Goal: Transaction & Acquisition: Purchase product/service

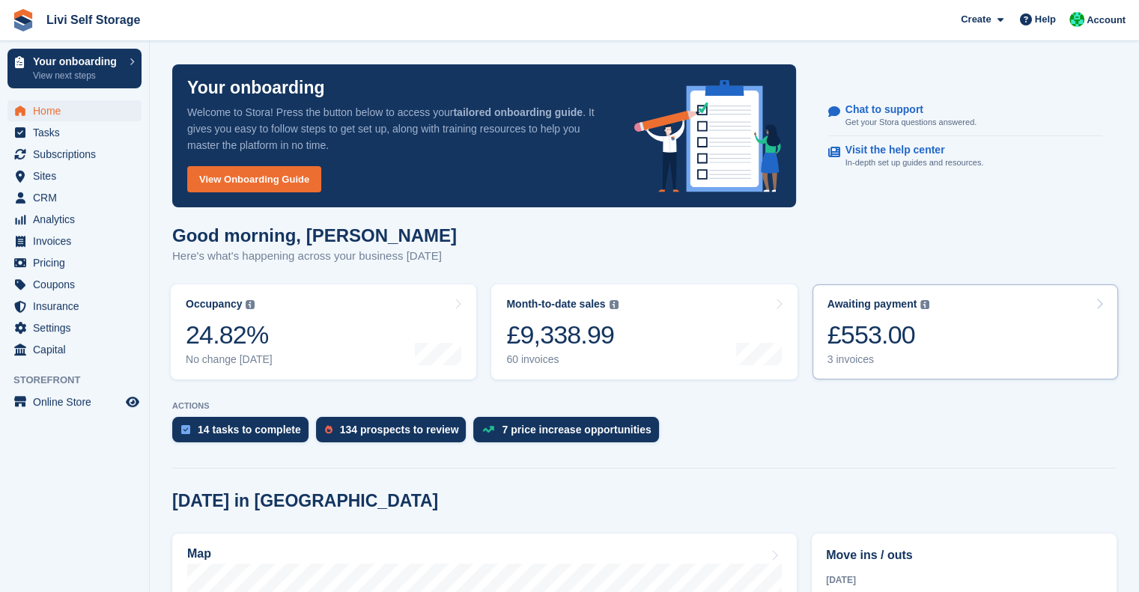
click at [866, 317] on div "Awaiting payment The total outstanding balance on all open invoices. £553.00 3 …" at bounding box center [878, 332] width 103 height 68
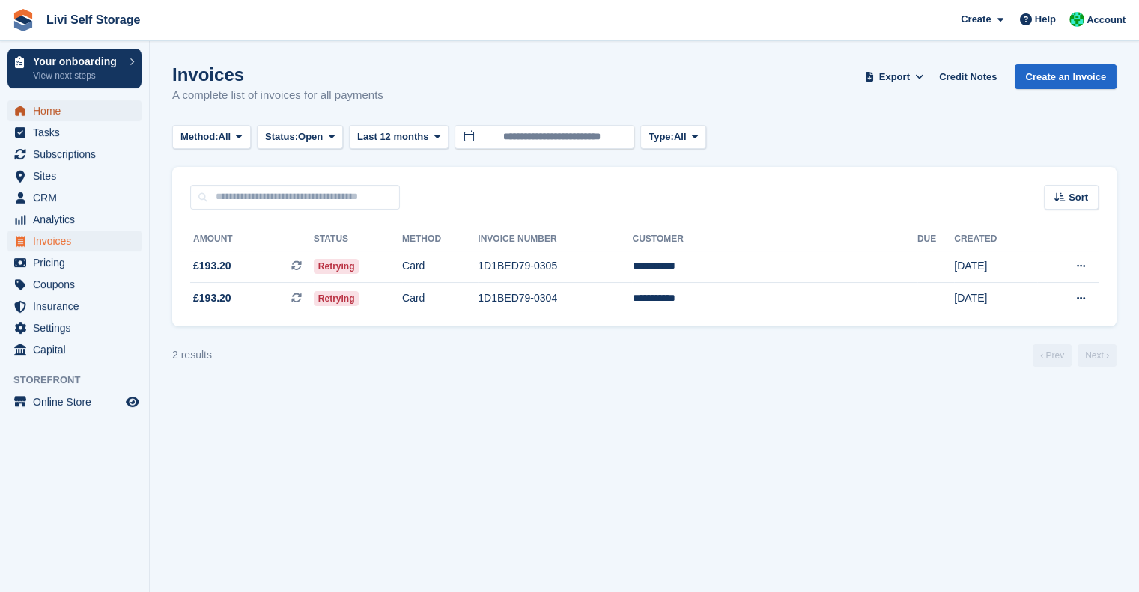
click at [58, 104] on span "Home" at bounding box center [78, 110] width 90 height 21
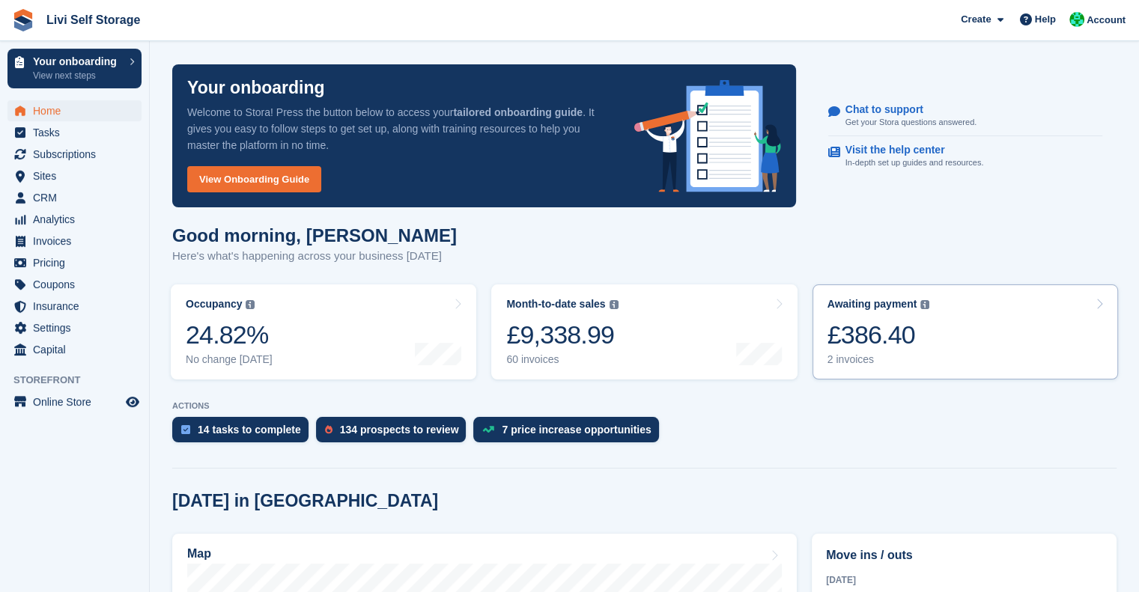
click at [854, 343] on div "£386.40" at bounding box center [878, 335] width 103 height 31
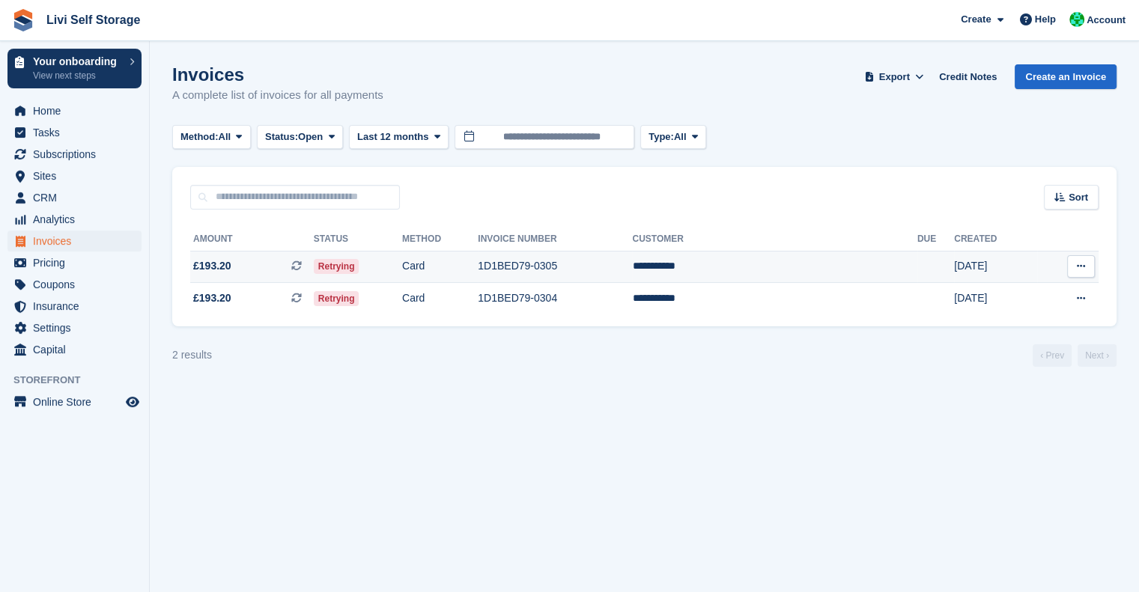
click at [607, 264] on td "1D1BED79-0305" at bounding box center [555, 267] width 154 height 32
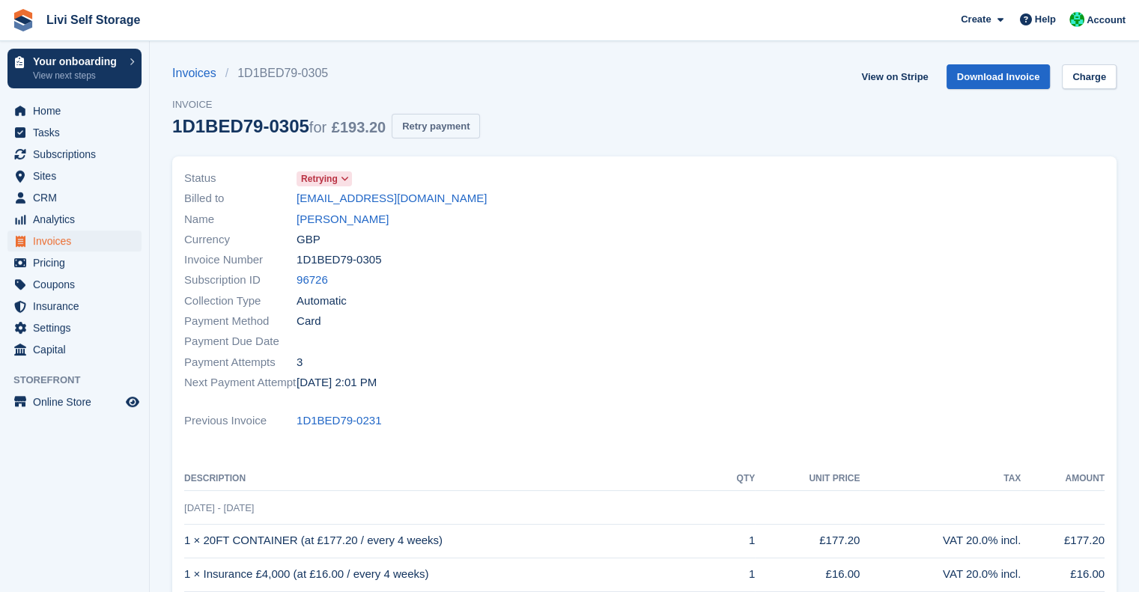
click at [428, 124] on button "Retry payment" at bounding box center [436, 126] width 88 height 25
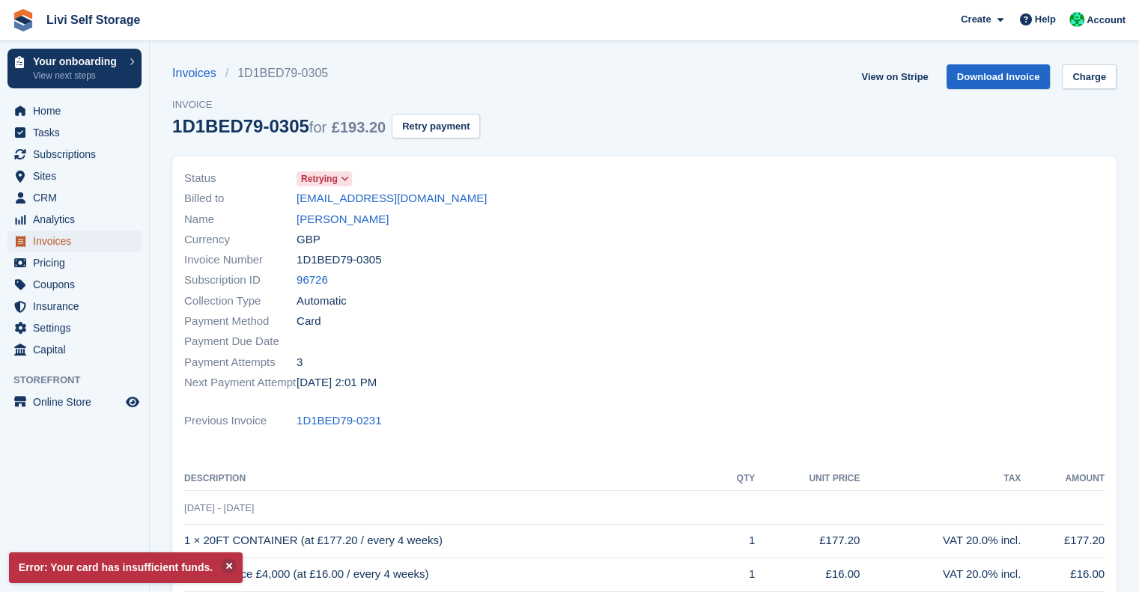
click at [62, 246] on span "Invoices" at bounding box center [78, 241] width 90 height 21
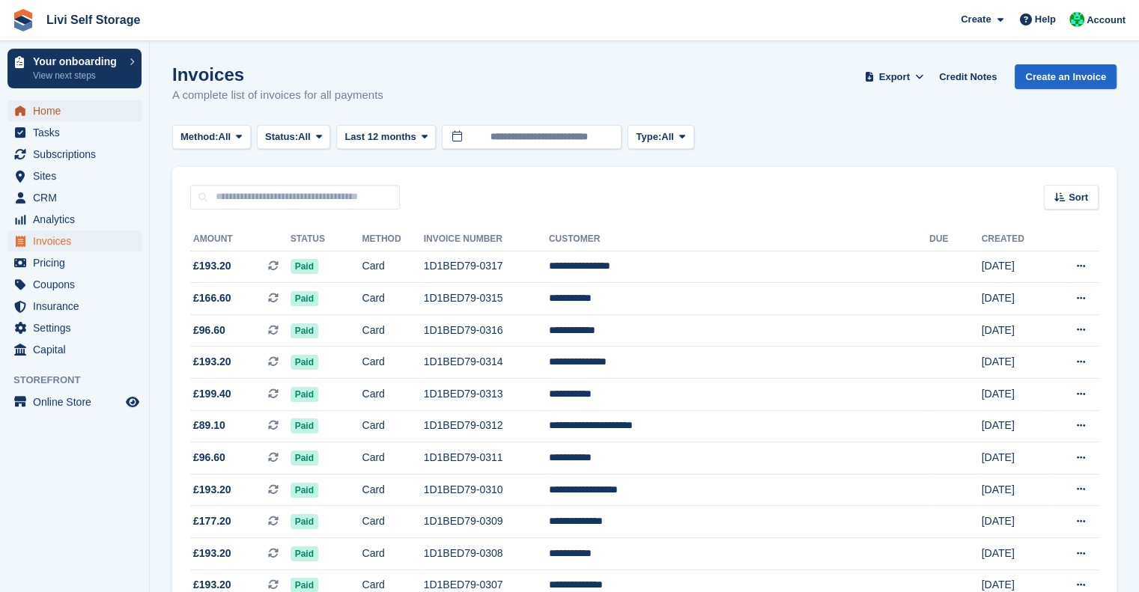
click at [56, 114] on span "Home" at bounding box center [78, 110] width 90 height 21
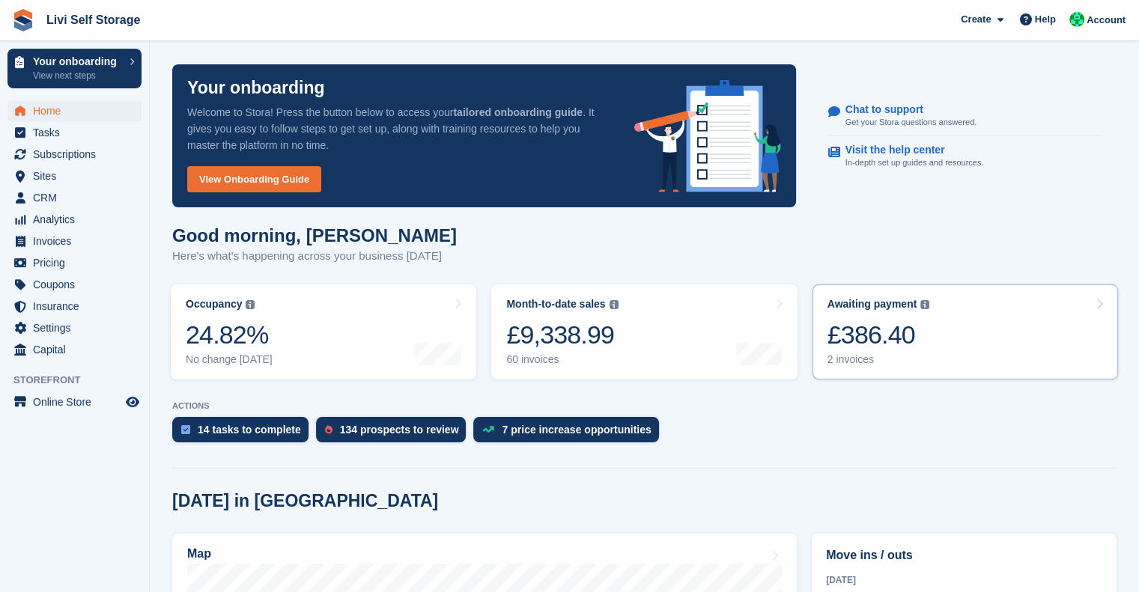
click at [868, 344] on div "£386.40" at bounding box center [878, 335] width 103 height 31
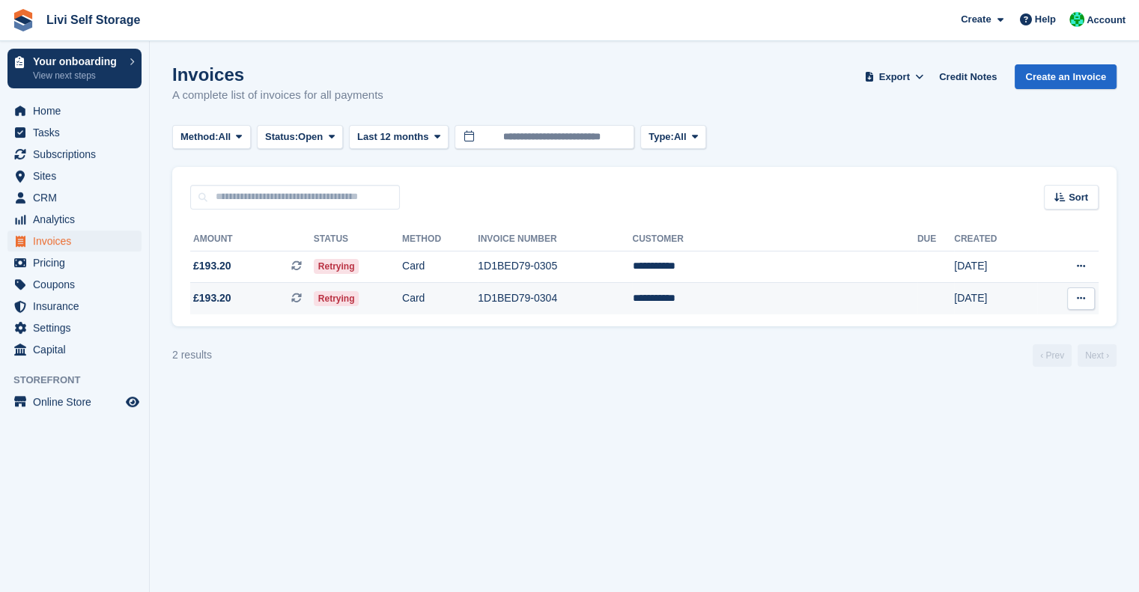
click at [593, 299] on td "1D1BED79-0304" at bounding box center [555, 298] width 154 height 31
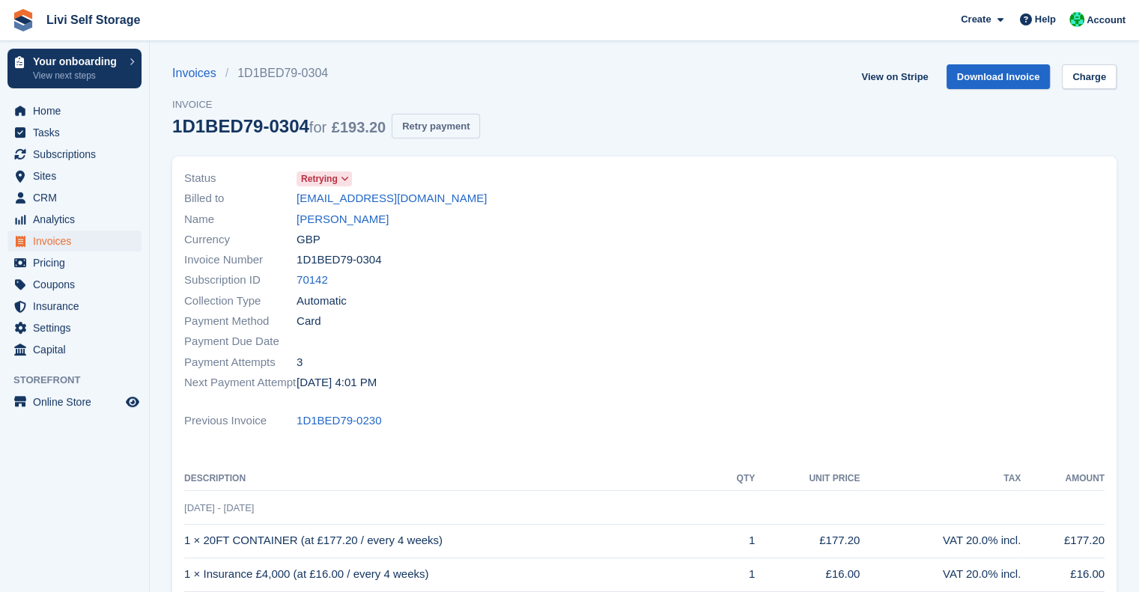
click at [422, 130] on button "Retry payment" at bounding box center [436, 126] width 88 height 25
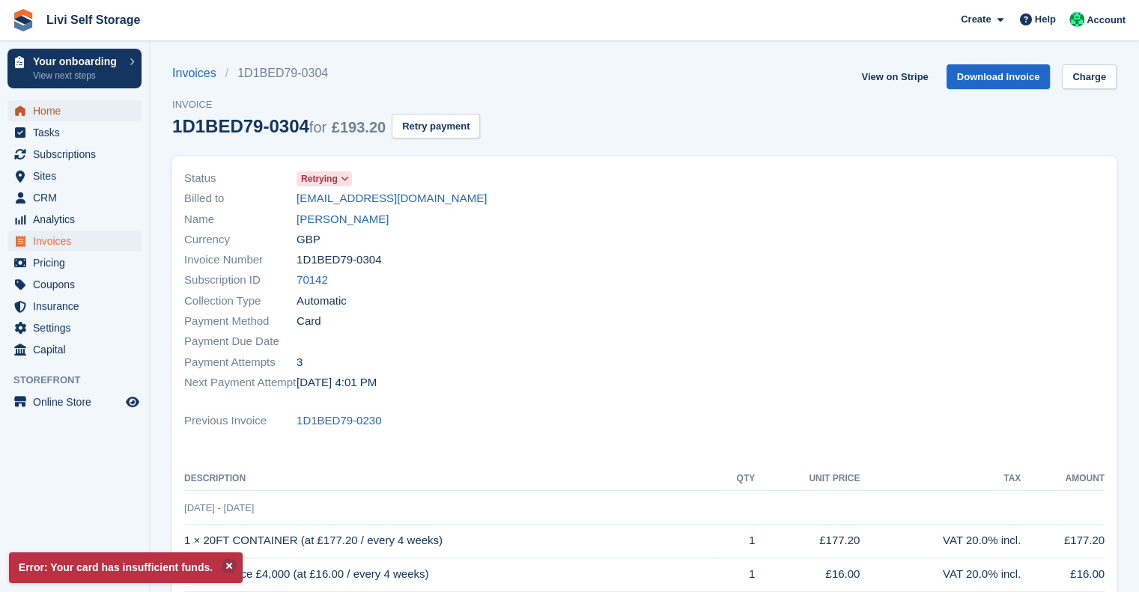
click at [45, 117] on span "Home" at bounding box center [78, 110] width 90 height 21
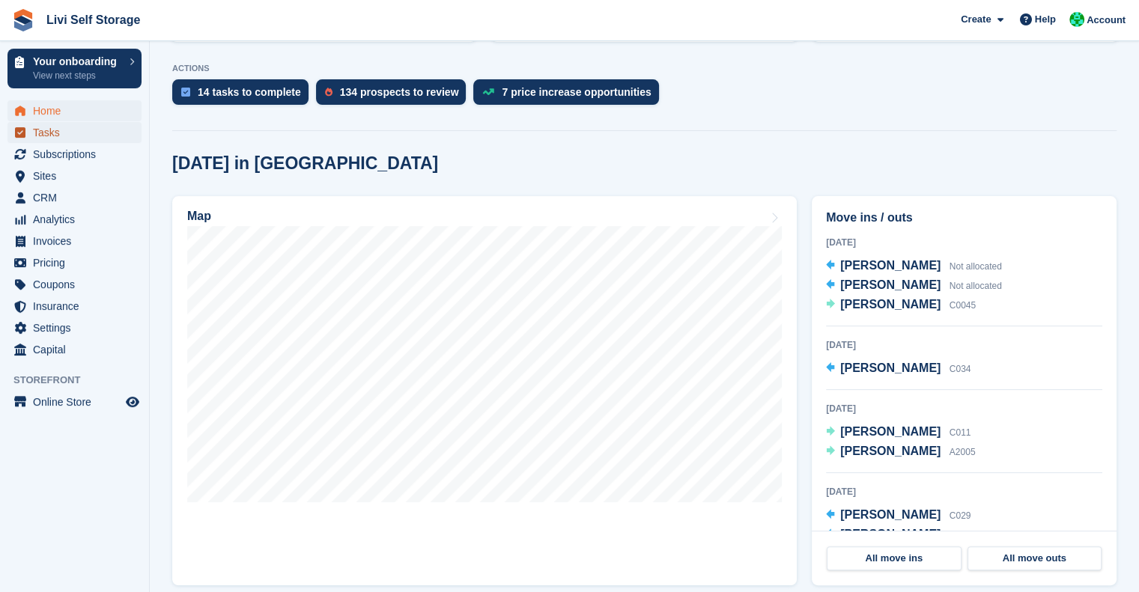
click at [46, 137] on span "Tasks" at bounding box center [78, 132] width 90 height 21
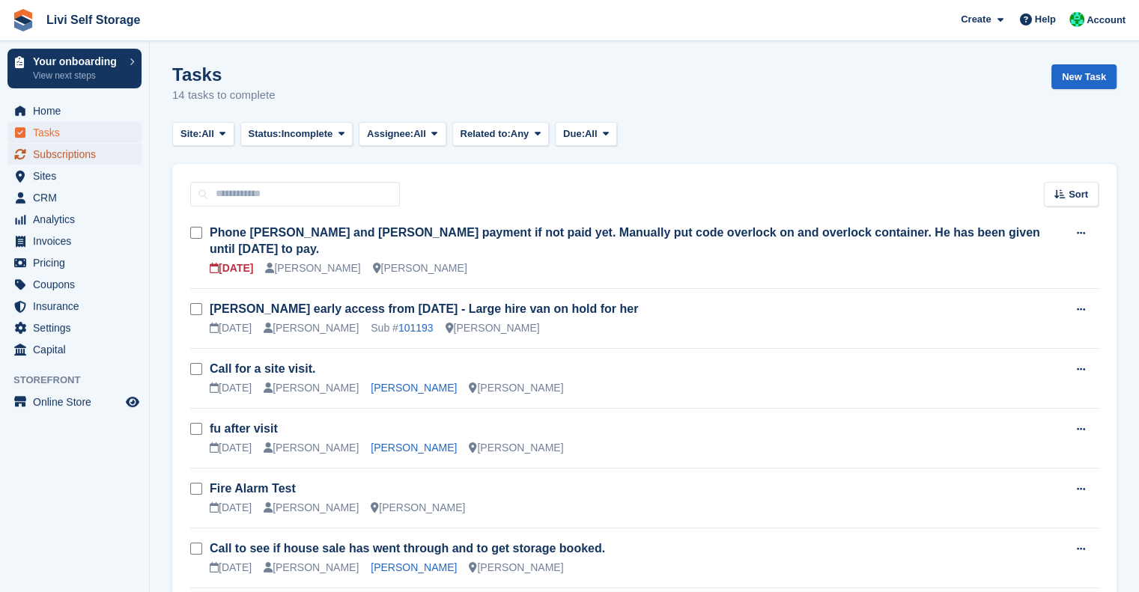
click at [61, 162] on span "Subscriptions" at bounding box center [78, 154] width 90 height 21
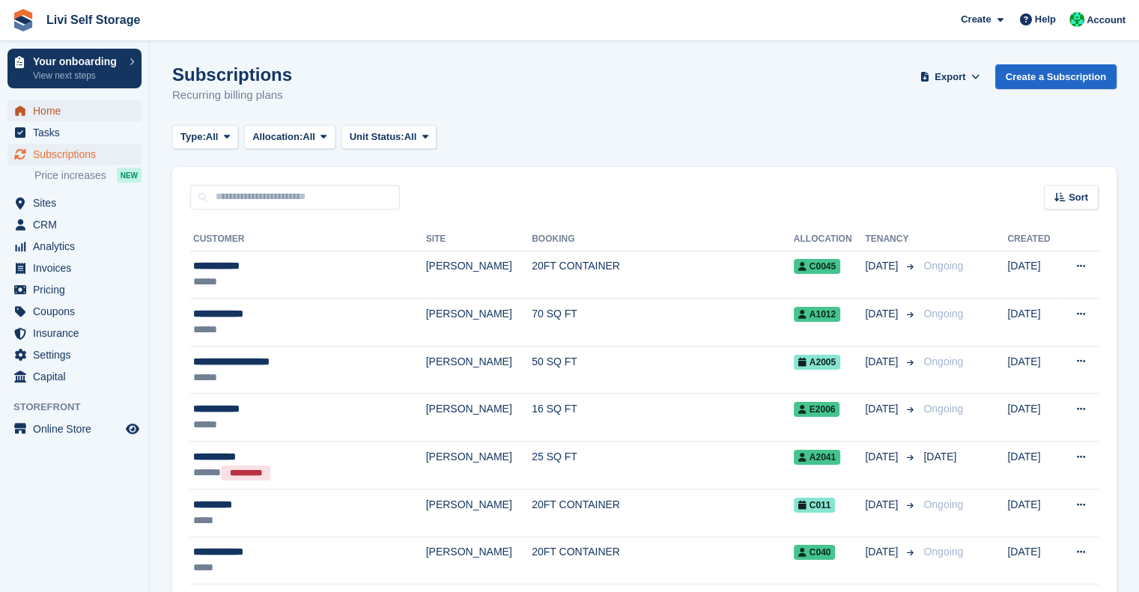
click at [45, 110] on span "Home" at bounding box center [78, 110] width 90 height 21
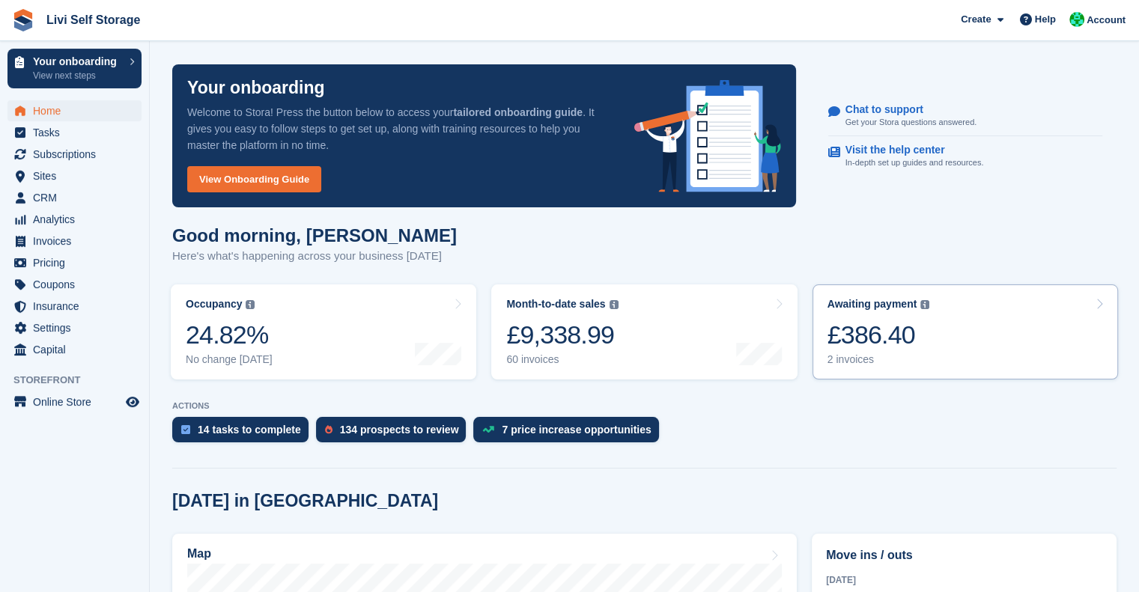
scroll to position [31, 0]
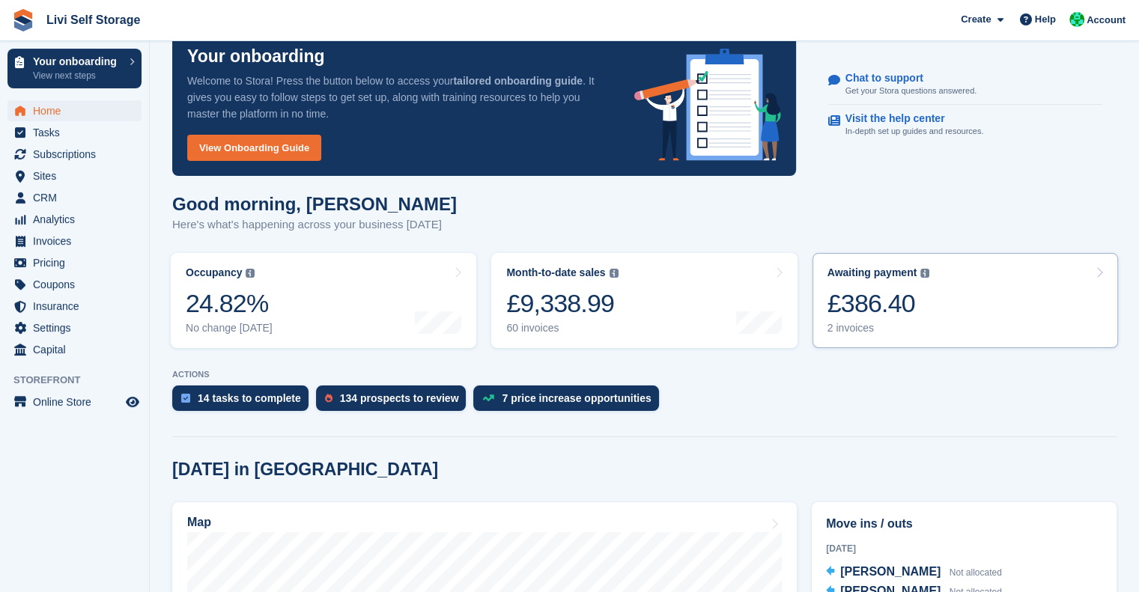
click at [859, 305] on div "£386.40" at bounding box center [878, 303] width 103 height 31
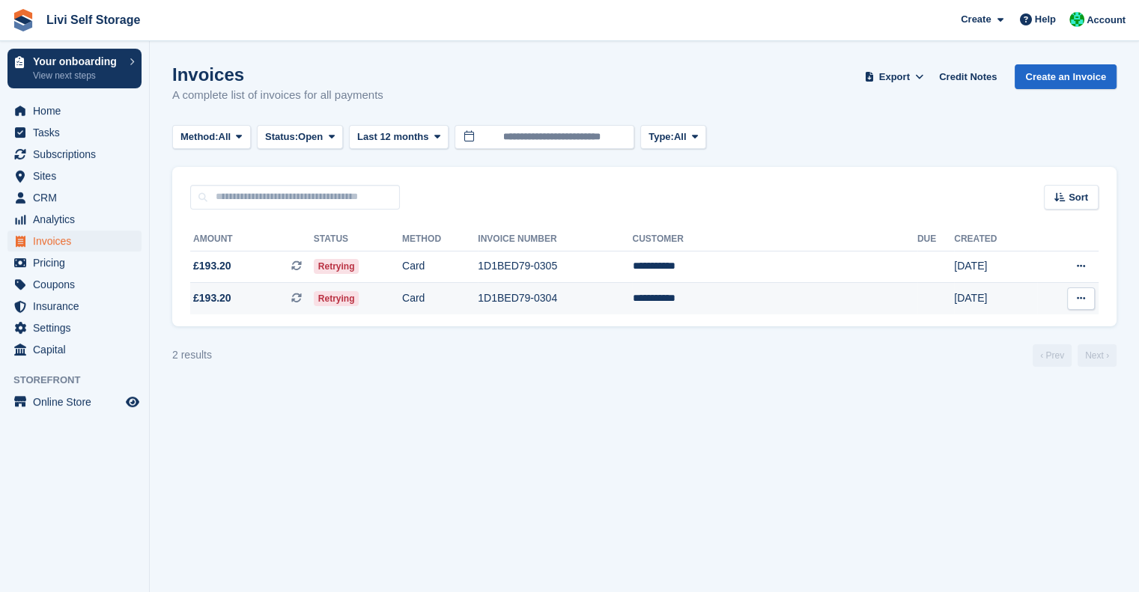
click at [467, 299] on td "Card" at bounding box center [440, 298] width 76 height 31
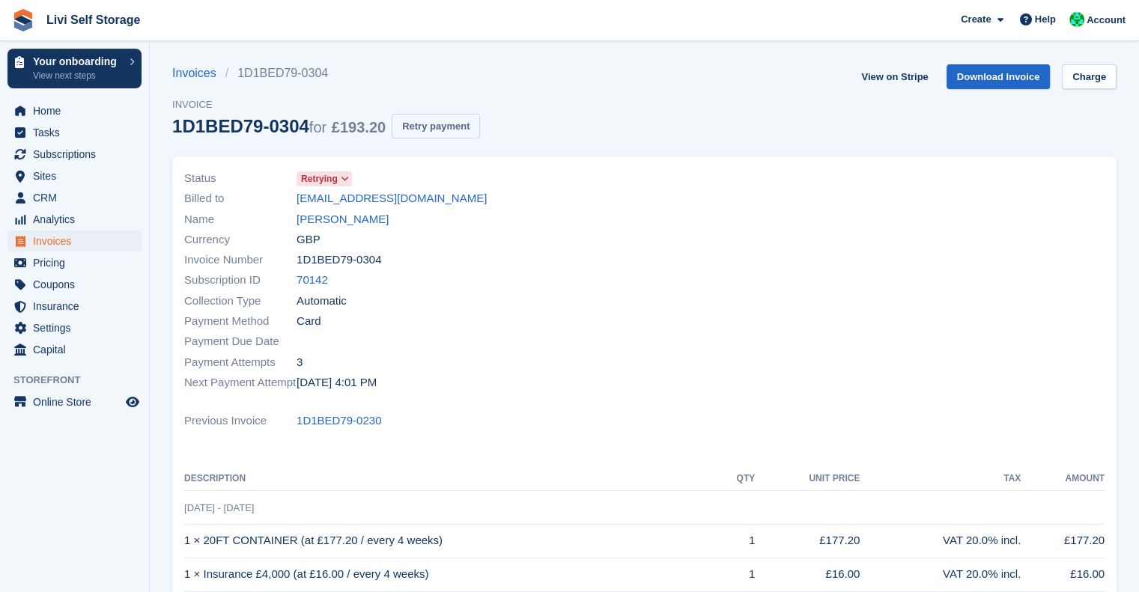
click at [432, 131] on button "Retry payment" at bounding box center [436, 126] width 88 height 25
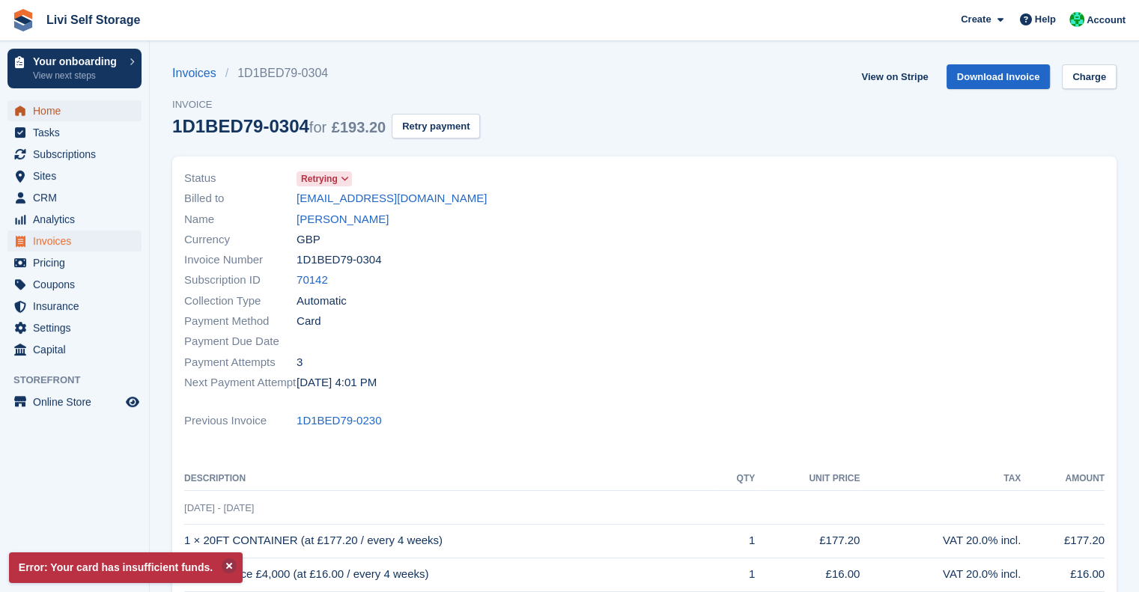
click at [52, 119] on span "Home" at bounding box center [78, 110] width 90 height 21
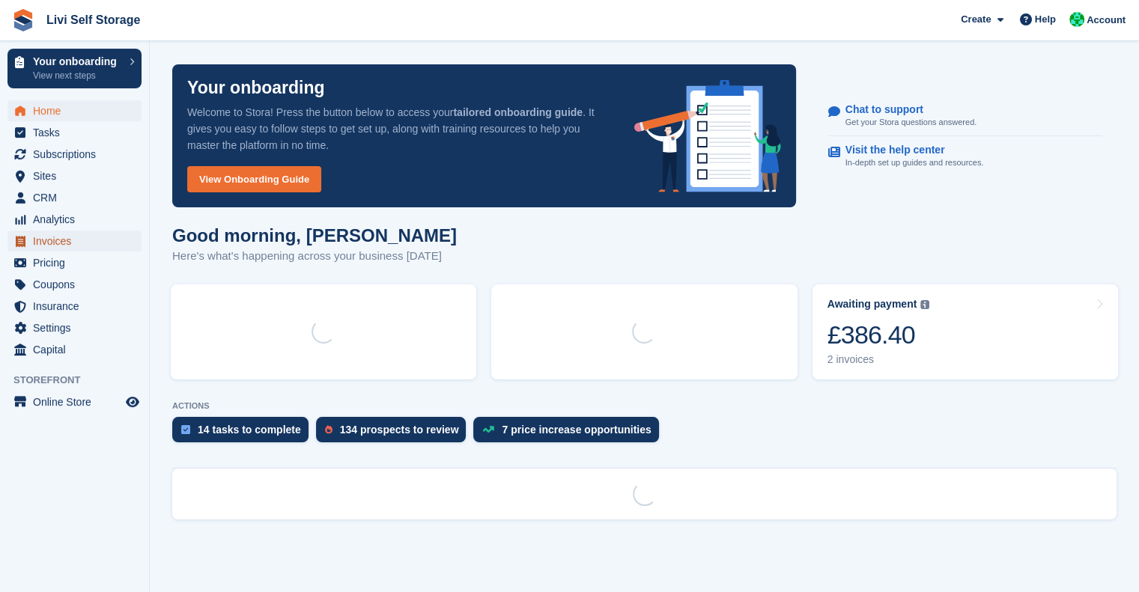
click at [51, 245] on span "Invoices" at bounding box center [78, 241] width 90 height 21
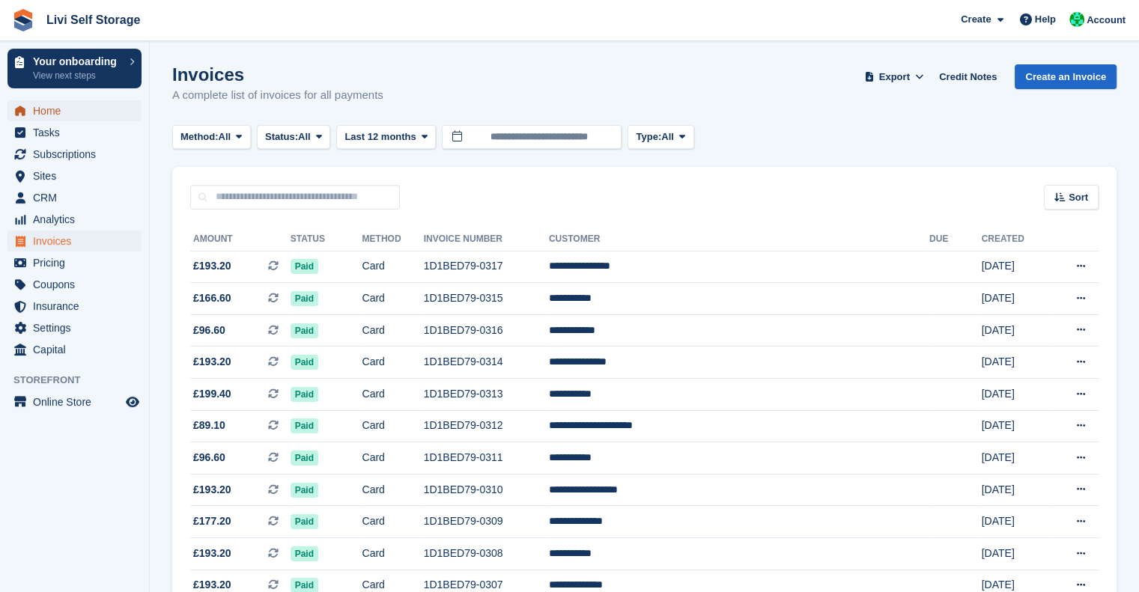
click at [40, 110] on span "Home" at bounding box center [78, 110] width 90 height 21
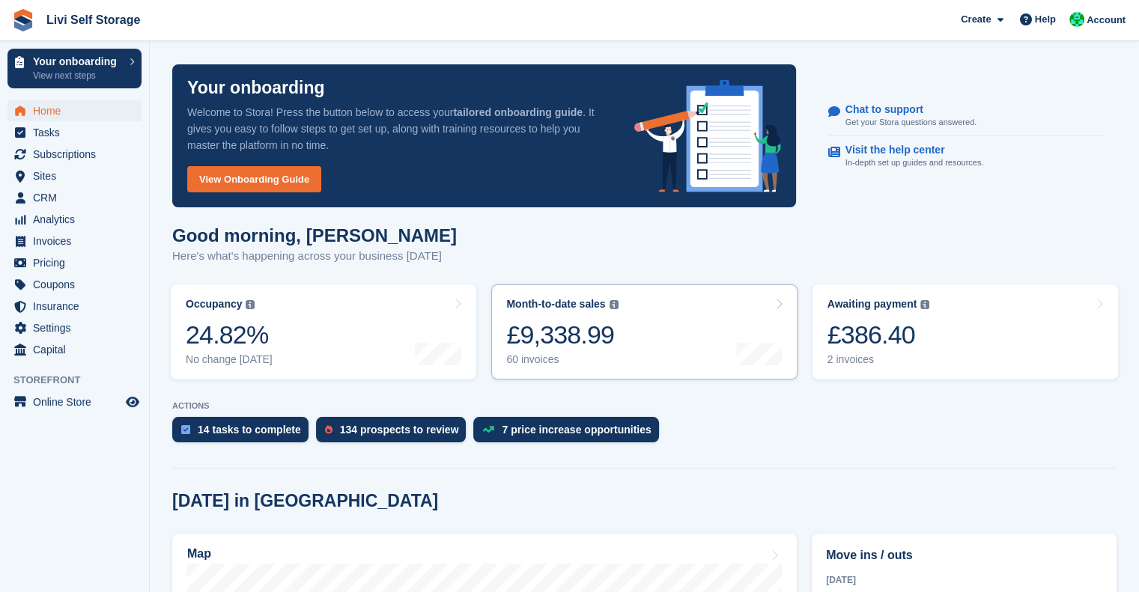
click at [860, 342] on div "£386.40" at bounding box center [878, 335] width 103 height 31
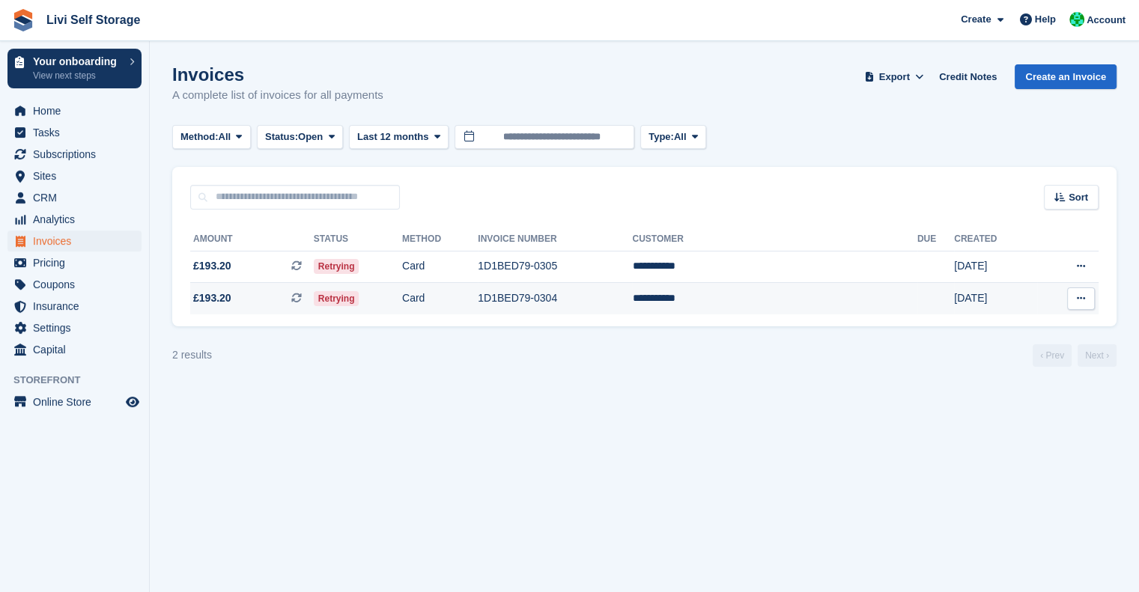
click at [553, 294] on td "1D1BED79-0304" at bounding box center [555, 298] width 154 height 31
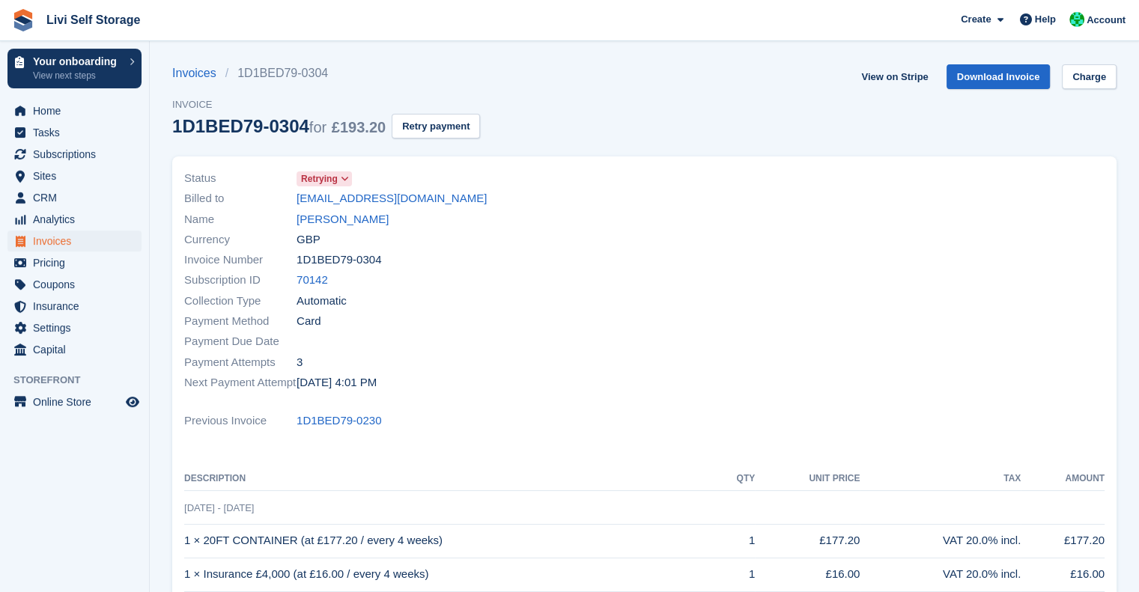
scroll to position [49, 0]
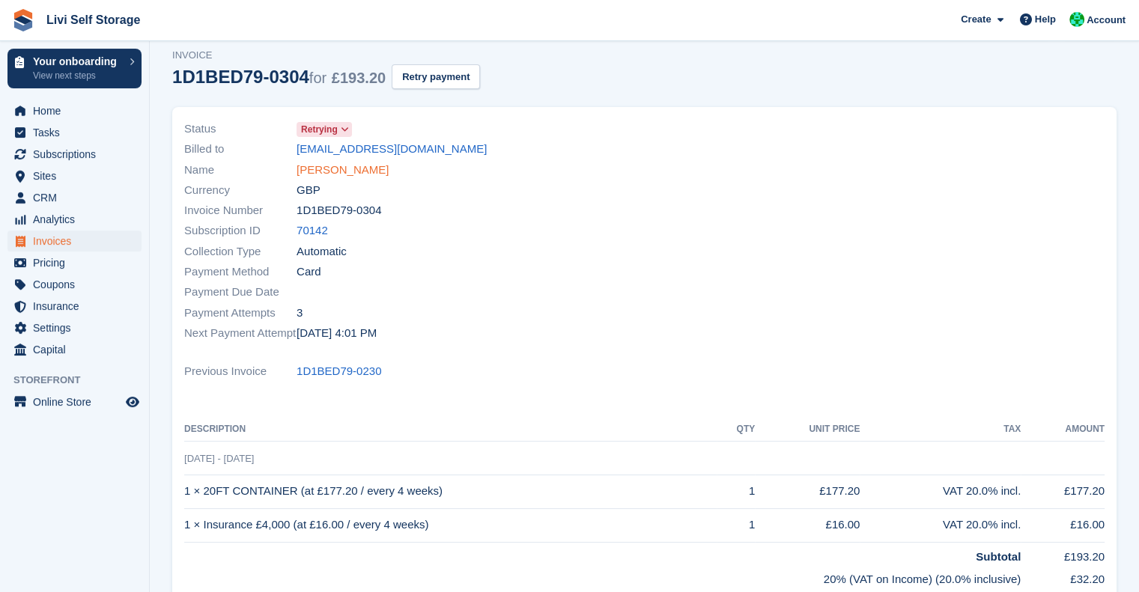
click at [343, 171] on link "Craig Mcnab" at bounding box center [343, 170] width 92 height 17
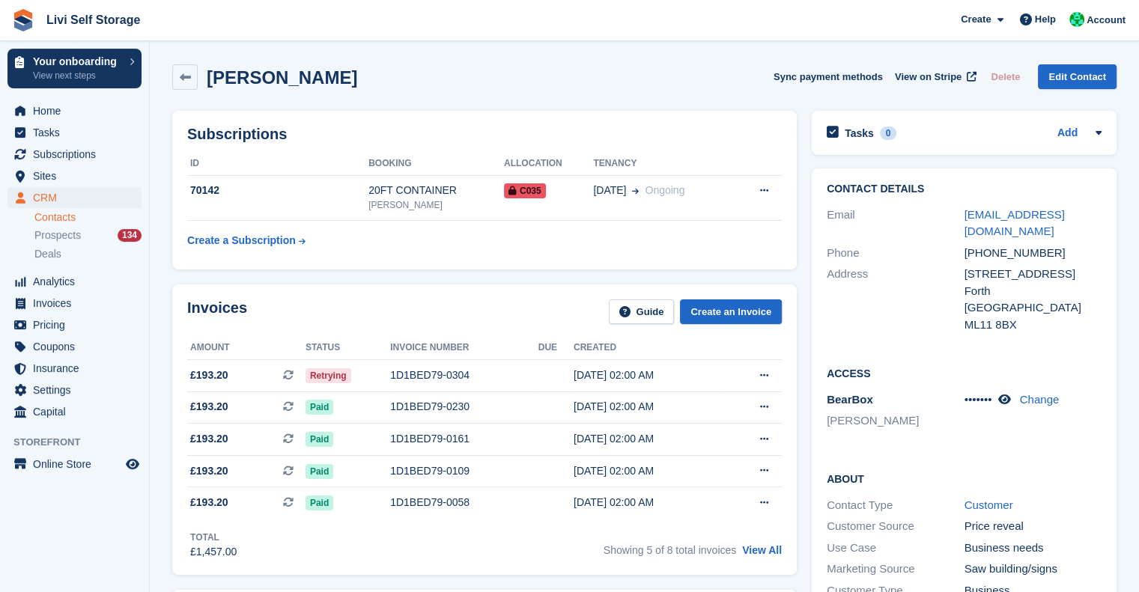
click at [199, 69] on div "Craig Mcnab" at bounding box center [277, 77] width 159 height 20
click at [177, 79] on link at bounding box center [184, 76] width 25 height 25
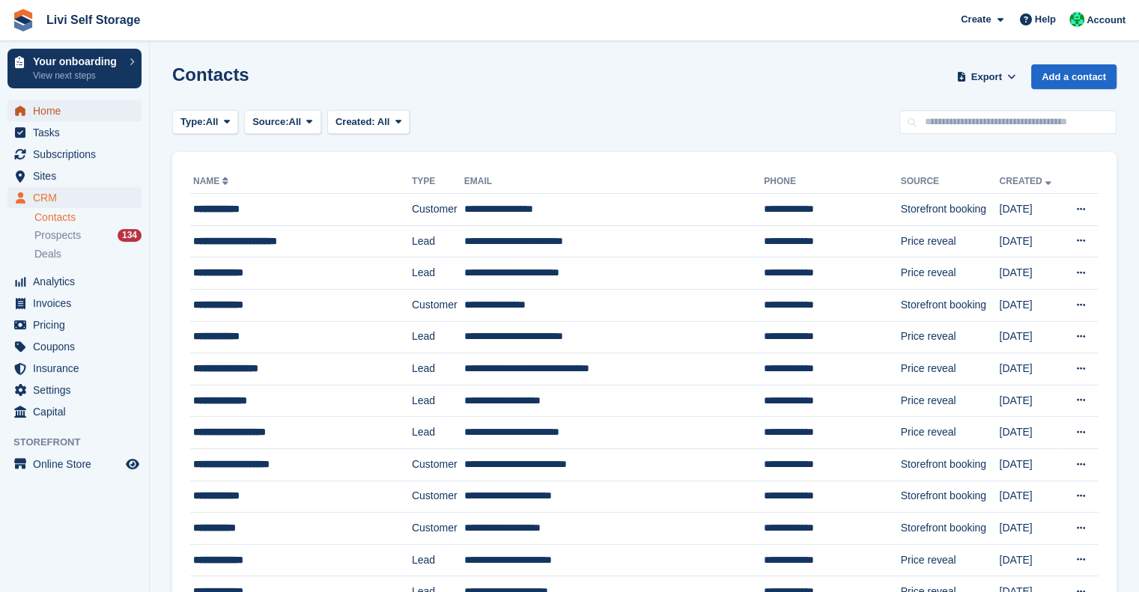
click at [39, 103] on span "Home" at bounding box center [78, 110] width 90 height 21
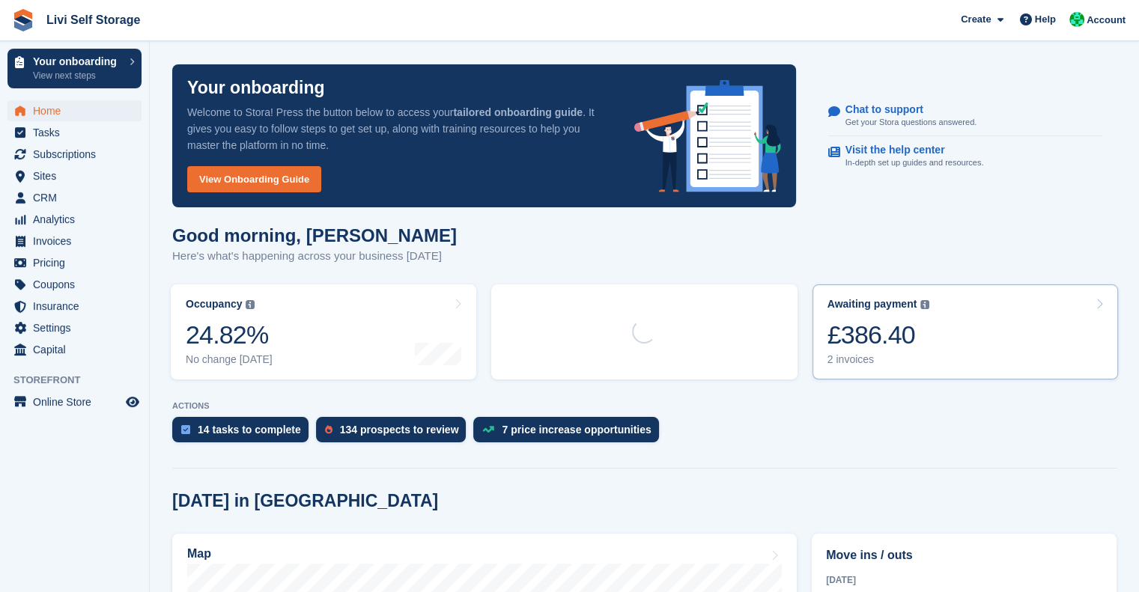
click at [845, 336] on div "£386.40" at bounding box center [878, 335] width 103 height 31
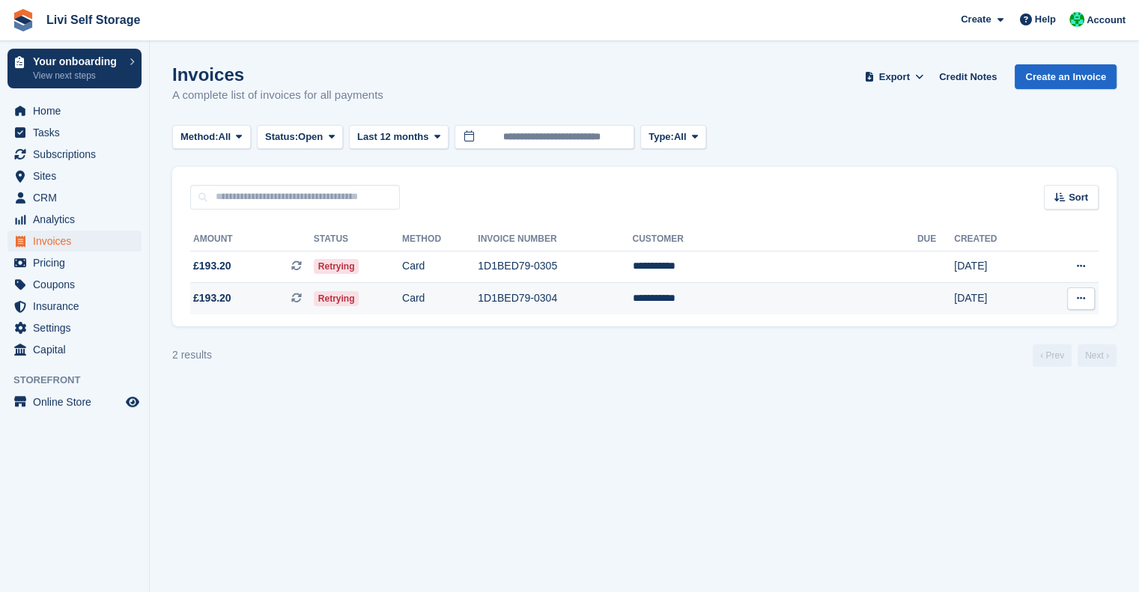
click at [763, 305] on td "**********" at bounding box center [774, 298] width 285 height 31
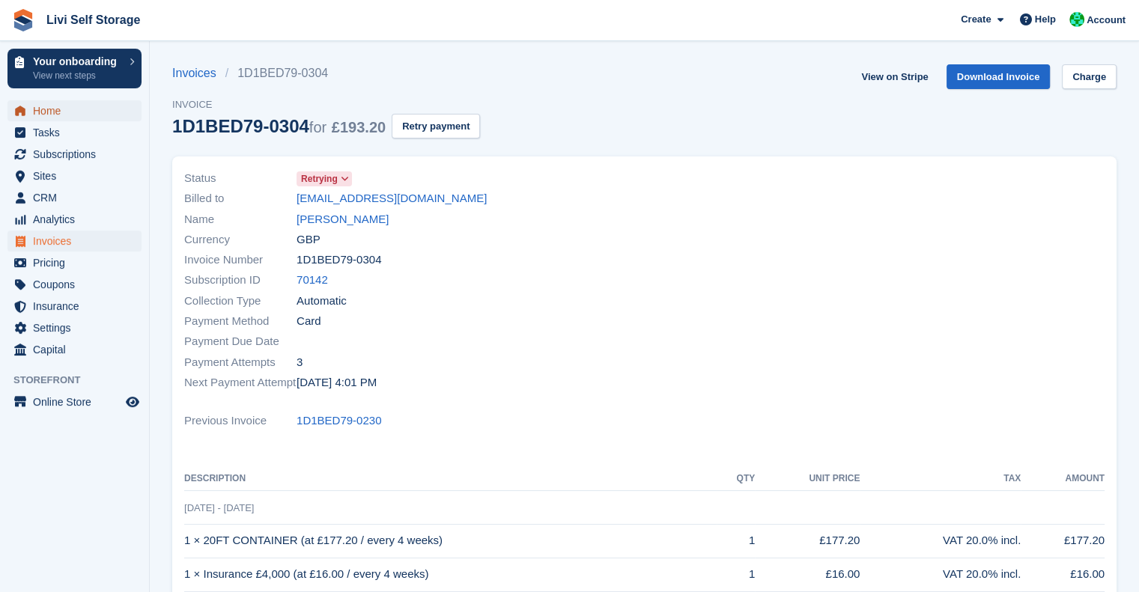
click at [45, 101] on span "Home" at bounding box center [78, 110] width 90 height 21
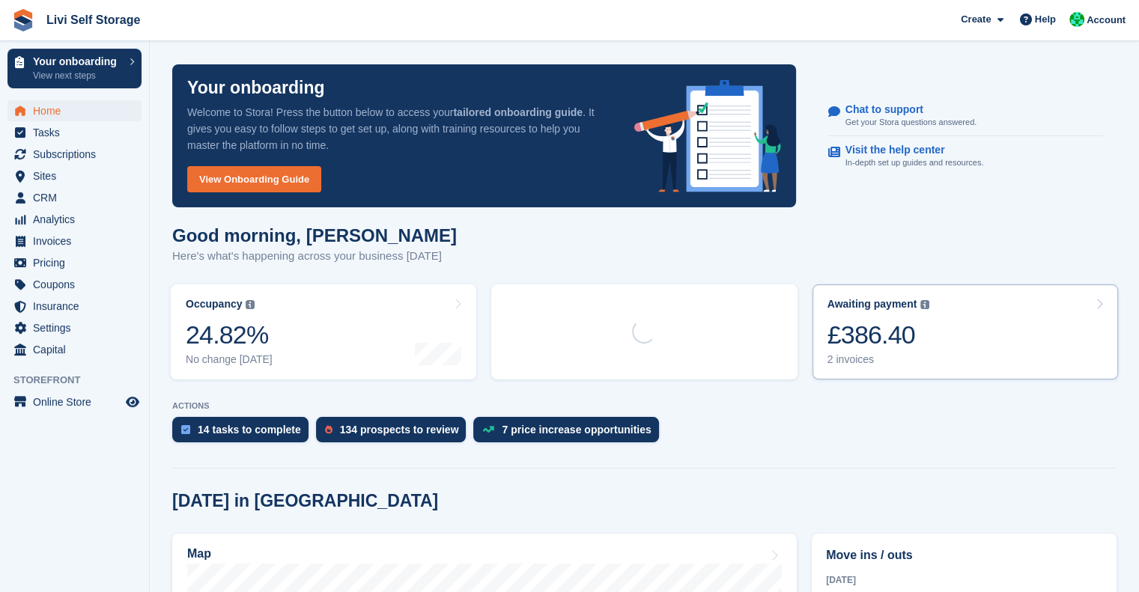
click at [871, 332] on div "£386.40" at bounding box center [878, 335] width 103 height 31
click at [895, 336] on div "£386.40" at bounding box center [878, 335] width 103 height 31
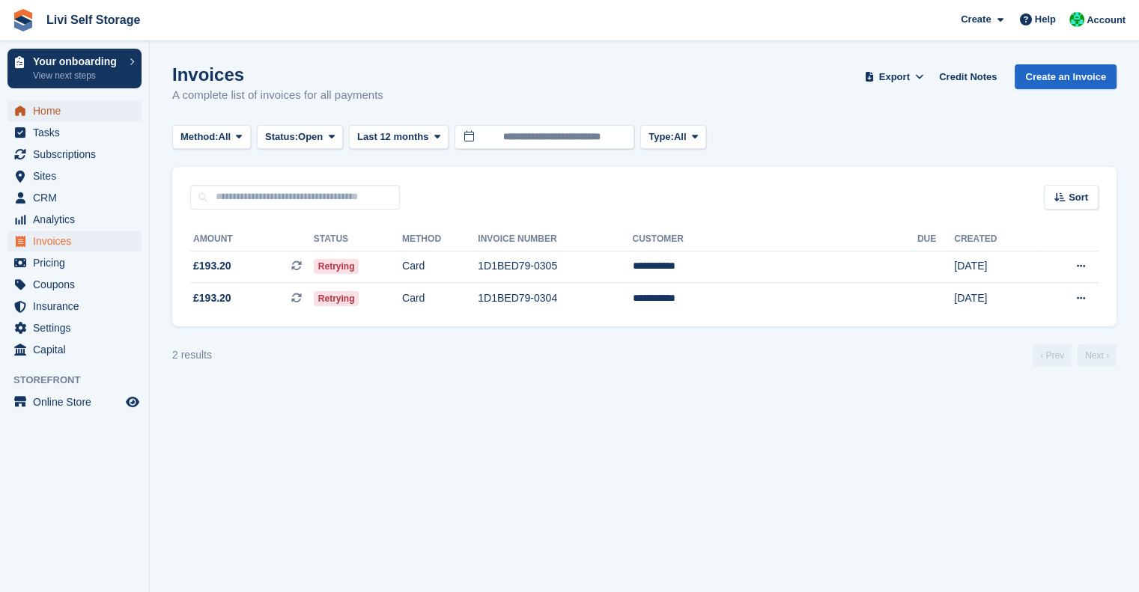
click at [61, 118] on span "Home" at bounding box center [78, 110] width 90 height 21
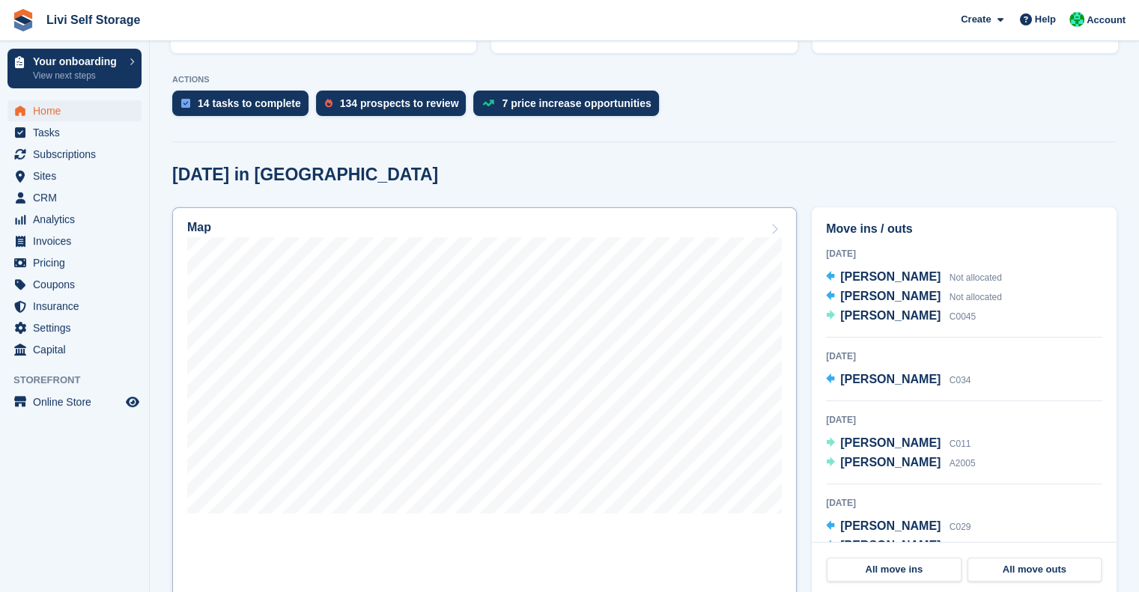
scroll to position [308, 0]
